Goal: Task Accomplishment & Management: Complete application form

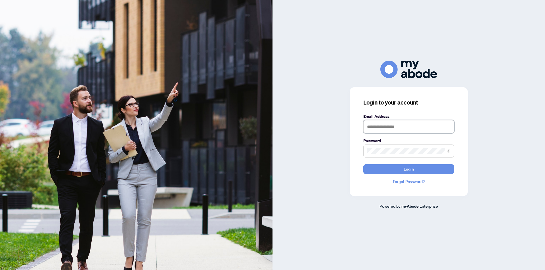
click at [384, 125] on input "text" at bounding box center [408, 126] width 91 height 13
type input "**********"
click at [449, 151] on icon "eye-invisible" at bounding box center [448, 151] width 4 height 4
click at [449, 151] on icon "eye" at bounding box center [448, 151] width 4 height 4
click at [423, 170] on button "Login" at bounding box center [408, 170] width 91 height 10
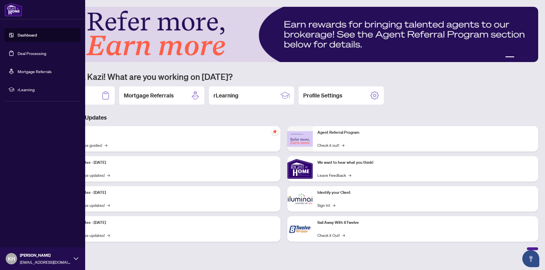
click at [30, 33] on link "Dashboard" at bounding box center [27, 35] width 19 height 5
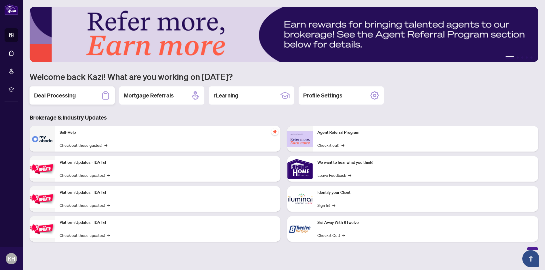
click at [56, 93] on h2 "Deal Processing" at bounding box center [55, 96] width 42 height 8
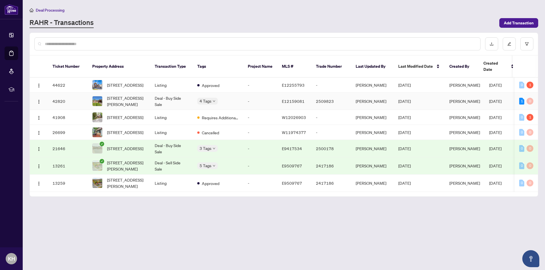
click at [166, 95] on td "Deal - Buy Side Sale" at bounding box center [171, 101] width 43 height 17
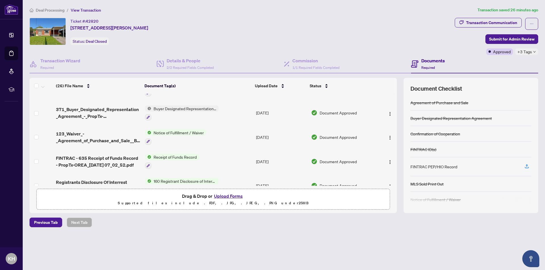
scroll to position [113, 0]
click at [224, 196] on button "Upload Forms" at bounding box center [228, 196] width 32 height 7
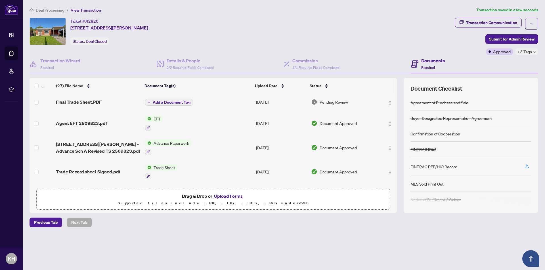
scroll to position [0, 0]
click at [176, 102] on span "Add a Document Tag" at bounding box center [172, 103] width 38 height 4
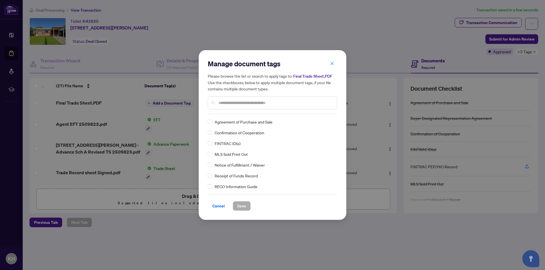
click at [253, 102] on input "text" at bounding box center [275, 103] width 114 height 6
type input "*****"
click at [240, 208] on span "Save" at bounding box center [241, 206] width 9 height 9
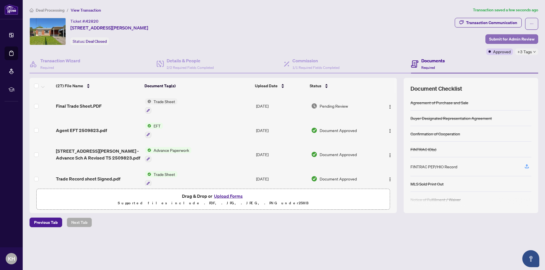
click at [522, 40] on span "Submit for Admin Review" at bounding box center [511, 39] width 45 height 9
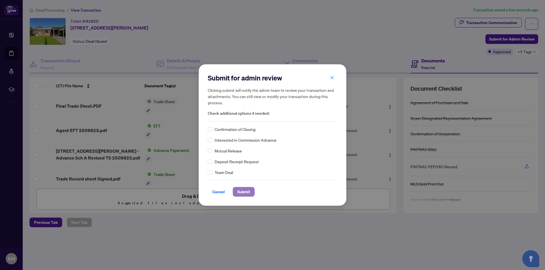
click at [247, 195] on span "Submit" at bounding box center [243, 192] width 13 height 9
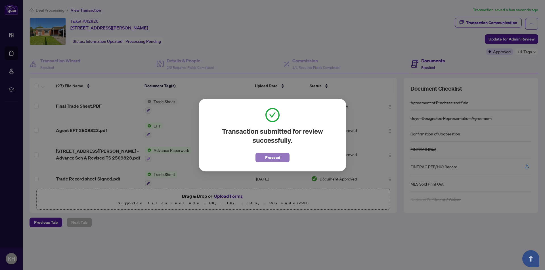
click at [265, 159] on span "Proceed" at bounding box center [272, 157] width 15 height 9
